Goal: Find specific page/section: Find specific page/section

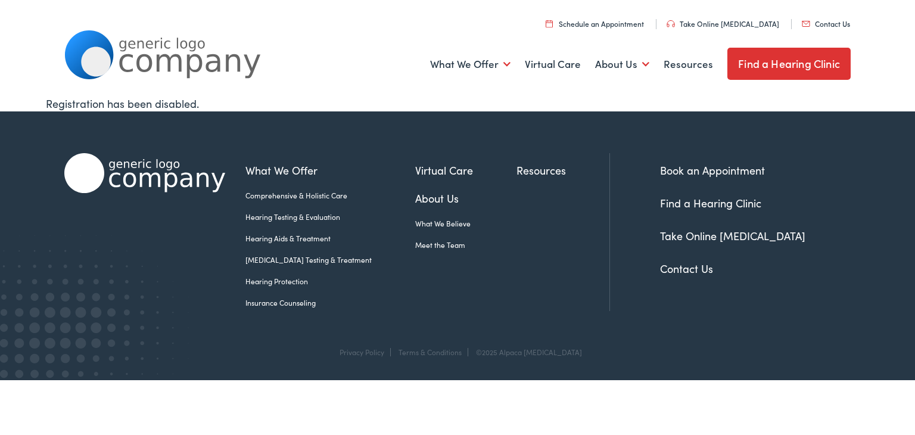
click at [788, 66] on link "Find a Hearing Clinic" at bounding box center [788, 64] width 123 height 32
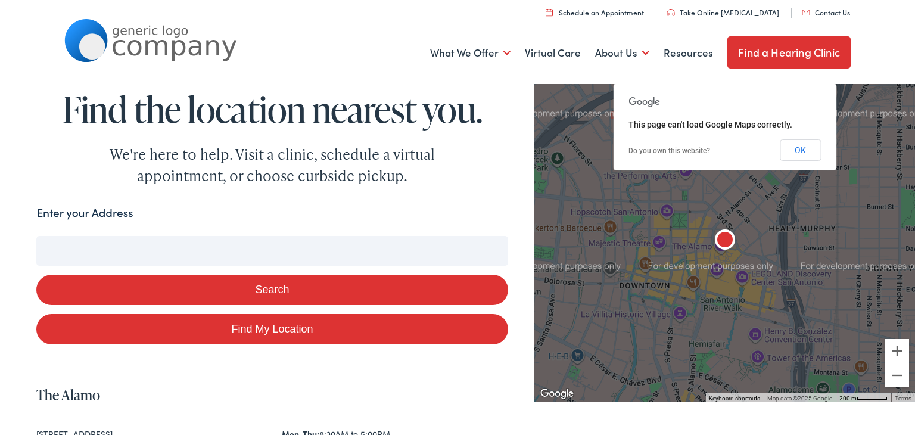
click at [48, 250] on input "Enter your Address" at bounding box center [271, 251] width 471 height 30
type input "0"
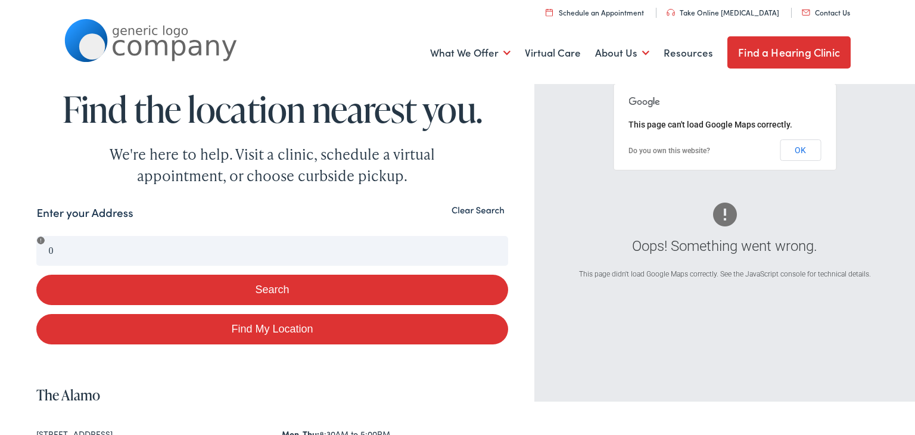
click at [487, 210] on button "Clear Search" at bounding box center [478, 209] width 60 height 11
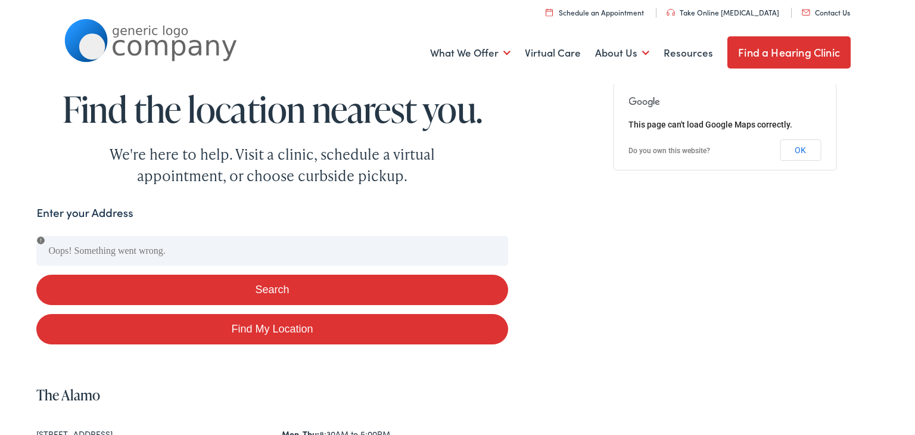
click at [487, 210] on div "Enter your Address" at bounding box center [271, 215] width 471 height 23
click at [792, 52] on link "Find a Hearing Clinic" at bounding box center [788, 52] width 123 height 32
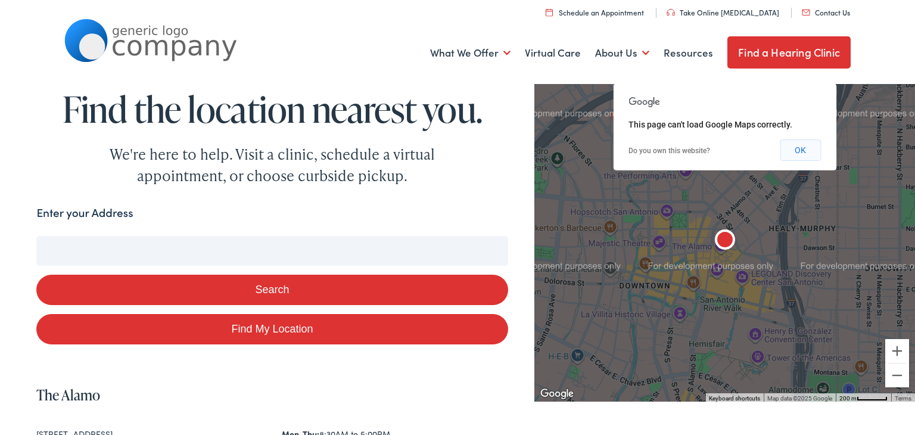
click at [799, 148] on button "OK" at bounding box center [800, 149] width 41 height 21
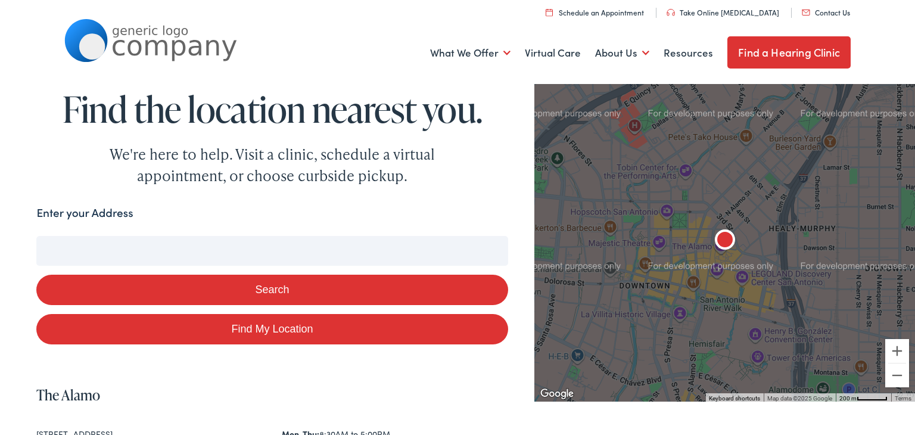
click at [43, 219] on label "Enter your Address" at bounding box center [84, 212] width 97 height 17
click at [43, 236] on input "Enter your Address" at bounding box center [271, 251] width 471 height 30
type input "5"
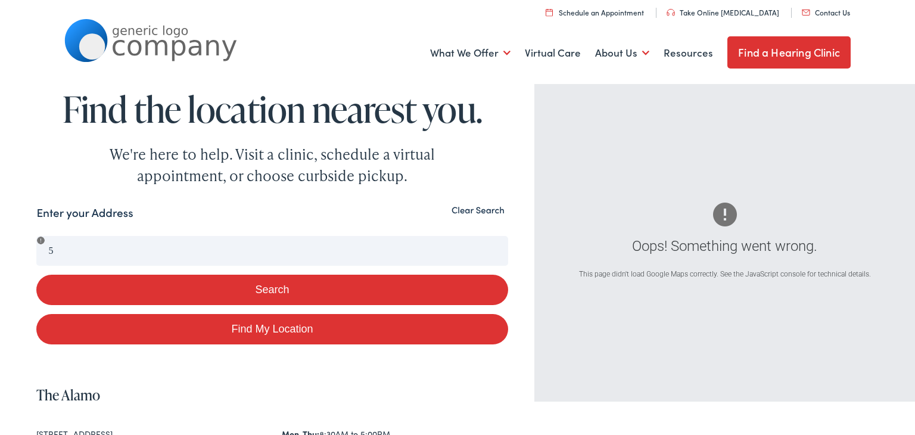
click at [792, 52] on link "Find a Hearing Clinic" at bounding box center [788, 52] width 123 height 32
